Goal: Communication & Community: Answer question/provide support

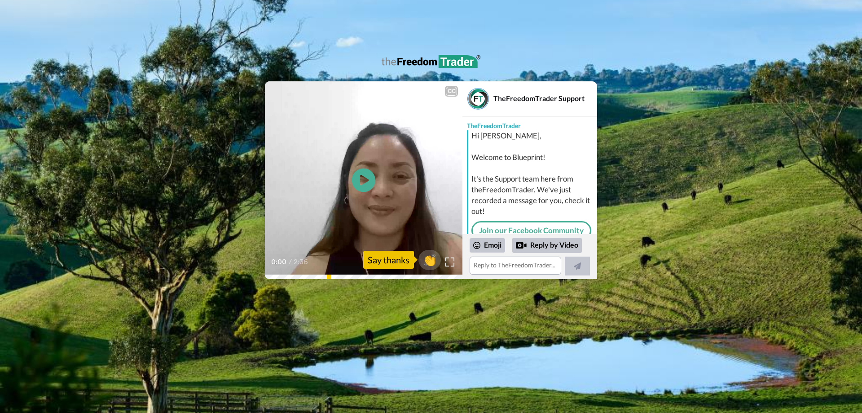
drag, startPoint x: 0, startPoint y: 0, endPoint x: 363, endPoint y: 176, distance: 402.9
click at [363, 176] on icon at bounding box center [364, 180] width 24 height 24
click at [368, 188] on icon at bounding box center [364, 180] width 24 height 24
click at [509, 263] on textarea at bounding box center [516, 265] width 92 height 18
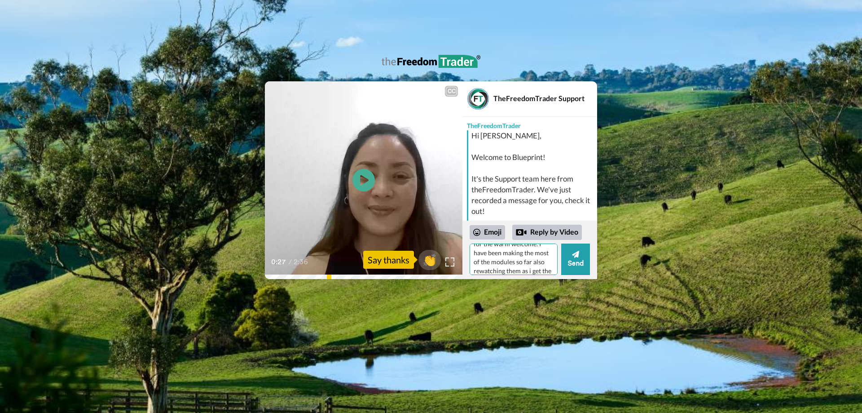
scroll to position [26, 0]
type textarea "Hi [PERSON_NAME], thanks for the warm welcome. I have been making the most of t…"
drag, startPoint x: 484, startPoint y: 260, endPoint x: 700, endPoint y: 266, distance: 216.0
click at [707, 266] on div "CC Play/Pause And please know that your module four will be released on the 15t…" at bounding box center [431, 180] width 862 height 198
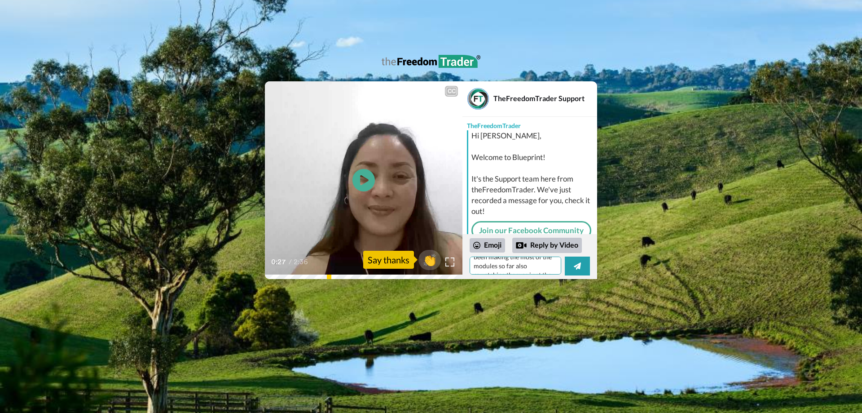
click at [544, 268] on textarea "Hi [PERSON_NAME], thanks for the warm welcome. I have been making the most of t…" at bounding box center [516, 265] width 92 height 18
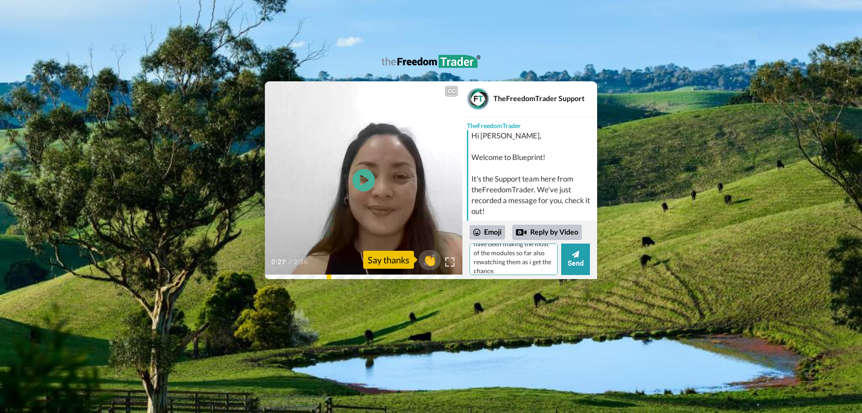
click at [522, 271] on textarea "Hi [PERSON_NAME], thanks for the warm welcome. I have been making the most of t…" at bounding box center [514, 258] width 88 height 31
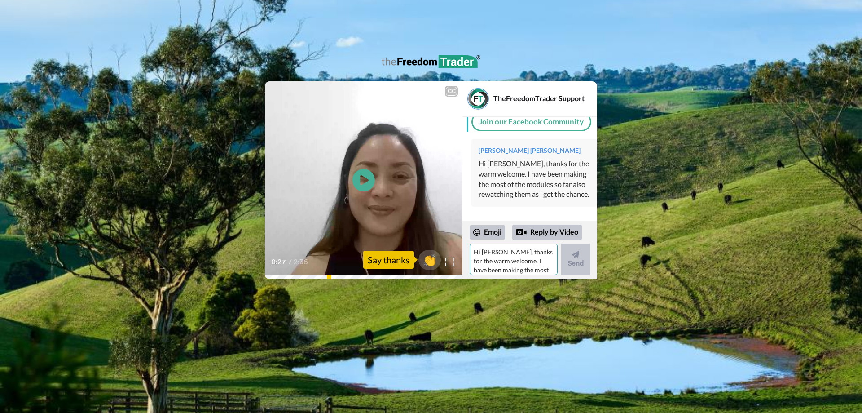
click at [509, 259] on textarea "Hi [PERSON_NAME], thanks for the warm welcome. I have been making the most of t…" at bounding box center [514, 258] width 88 height 31
type textarea "i"
type textarea "I"
click at [501, 268] on textarea "I was hoping that the release for my modules could be moved to [DATE] mornings …" at bounding box center [514, 258] width 88 height 31
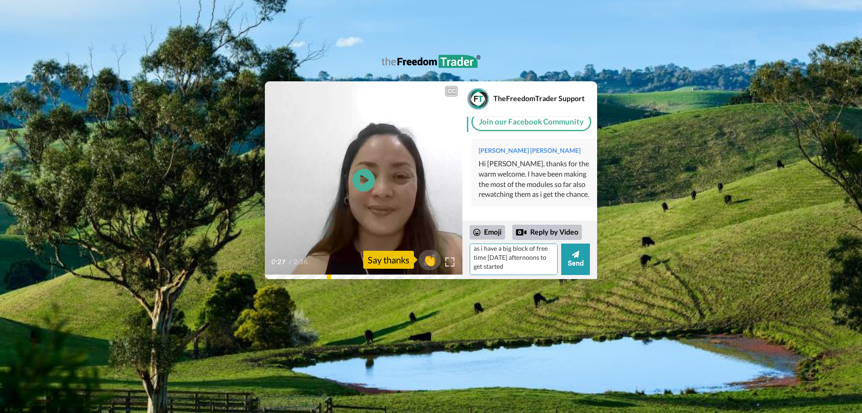
click at [545, 267] on textarea "I was hoping that the release for my modules could be moved to [DATE] mornings …" at bounding box center [514, 258] width 88 height 31
type textarea "I was hoping that the release for my modules could be moved to [DATE] mornings …"
click at [560, 261] on div "I was hoping that the release for my modules could be moved to [DATE] mornings …" at bounding box center [530, 258] width 120 height 31
click at [566, 262] on button "Send" at bounding box center [575, 258] width 29 height 31
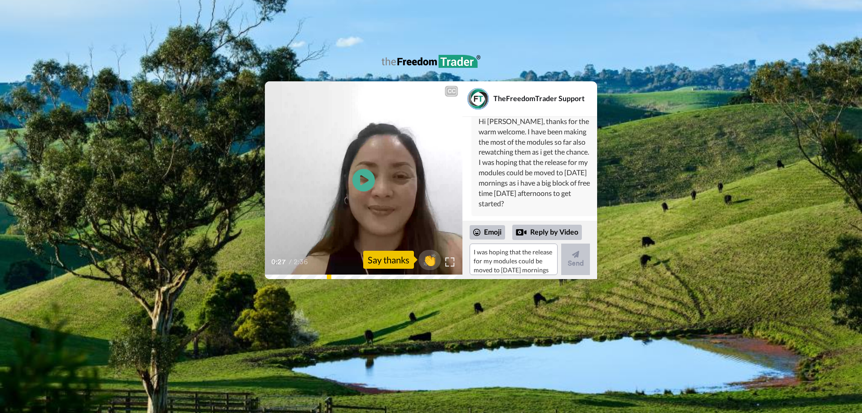
scroll to position [172, 0]
click at [716, 251] on div "CC Play/Pause And please know that your module four will be released on the 15t…" at bounding box center [431, 180] width 862 height 198
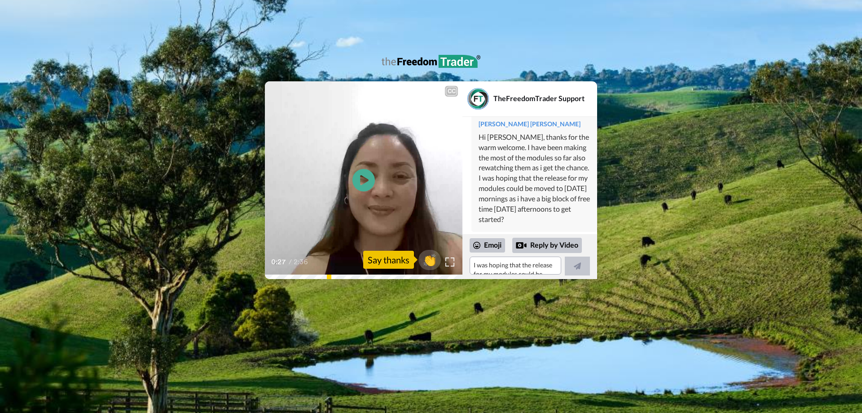
scroll to position [158, 0]
